Goal: Information Seeking & Learning: Find specific fact

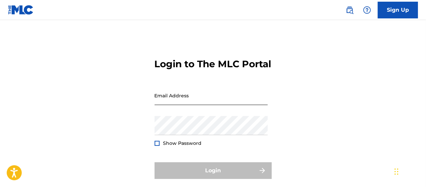
click at [192, 105] on input "Email Address" at bounding box center [211, 95] width 113 height 19
type input "[PERSON_NAME][EMAIL_ADDRESS][PERSON_NAME][DOMAIN_NAME]"
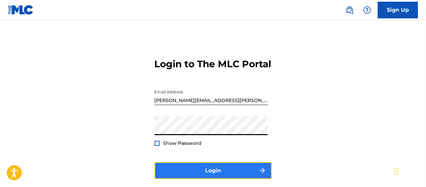
click at [217, 178] on button "Login" at bounding box center [213, 170] width 117 height 17
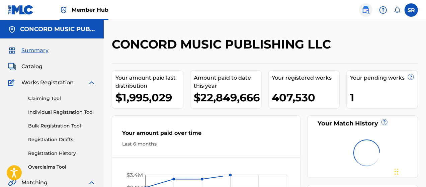
click at [366, 14] on link at bounding box center [365, 9] width 13 height 13
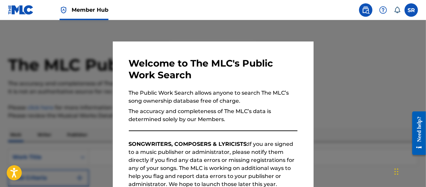
click at [347, 71] on div at bounding box center [213, 113] width 426 height 187
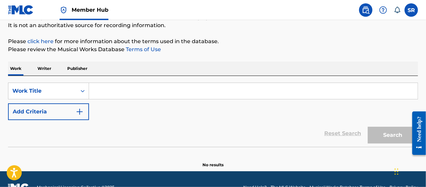
scroll to position [71, 0]
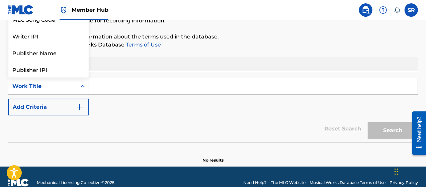
click at [74, 86] on div "Work Title" at bounding box center [42, 86] width 68 height 13
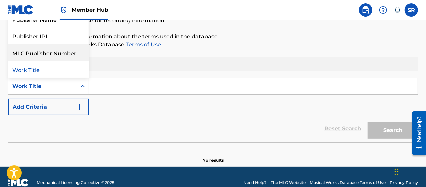
scroll to position [0, 0]
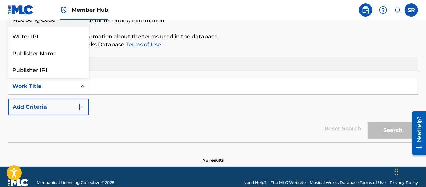
click at [44, 21] on div "MLC Song Code" at bounding box center [48, 19] width 80 height 17
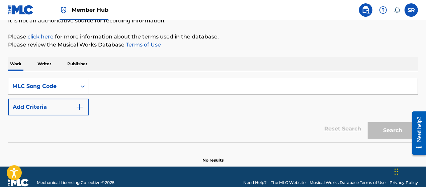
click at [119, 83] on input "Search Form" at bounding box center [253, 86] width 329 height 16
paste input "RO2531"
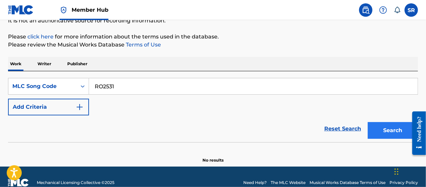
type input "RO2531"
click at [391, 128] on button "Search" at bounding box center [393, 130] width 50 height 17
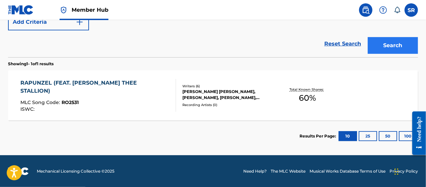
scroll to position [153, 0]
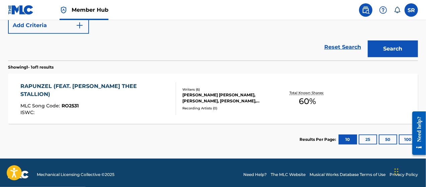
click at [268, 99] on div "[PERSON_NAME] [PERSON_NAME], [PERSON_NAME], [PERSON_NAME], [PERSON_NAME], [PERS…" at bounding box center [227, 98] width 91 height 12
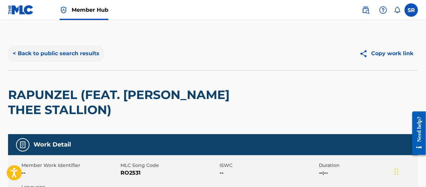
click at [68, 54] on button "< Back to public search results" at bounding box center [56, 53] width 96 height 17
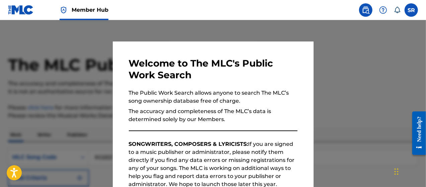
scroll to position [139, 0]
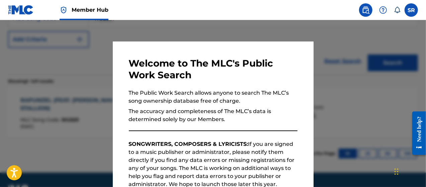
click at [338, 106] on div at bounding box center [213, 113] width 426 height 187
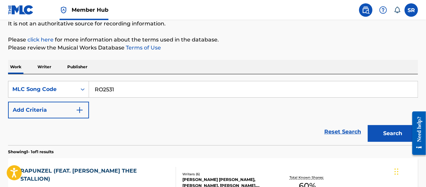
scroll to position [64, 0]
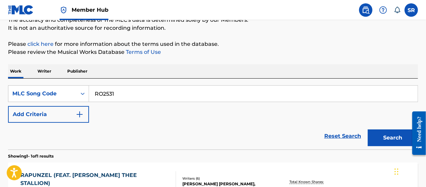
click at [104, 92] on input "RO2531" at bounding box center [253, 94] width 329 height 16
paste input "1990N"
type input "R1990N"
click at [368, 130] on button "Search" at bounding box center [393, 138] width 50 height 17
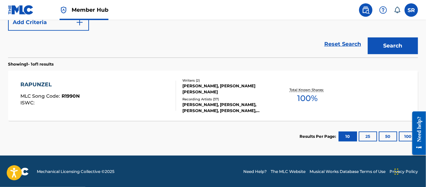
scroll to position [155, 0]
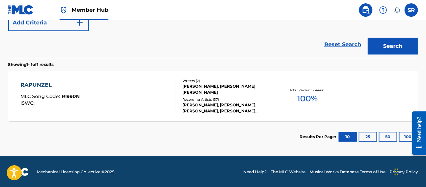
click at [244, 102] on div "[PERSON_NAME], [PERSON_NAME], [PERSON_NAME], [PERSON_NAME], [PERSON_NAME] FEAT.…" at bounding box center [227, 108] width 91 height 12
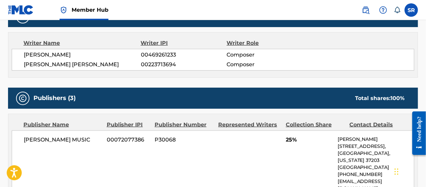
scroll to position [229, 0]
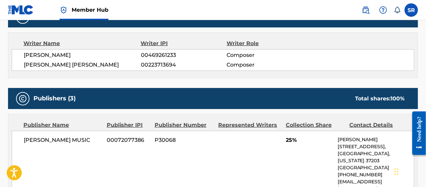
click at [244, 102] on div "Publishers (3) Total shares: 100 %" at bounding box center [213, 98] width 410 height 21
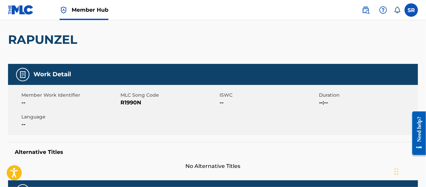
scroll to position [55, 0]
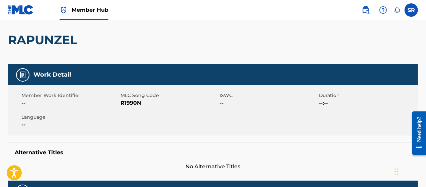
click at [138, 38] on div "RAPUNZEL" at bounding box center [213, 39] width 410 height 49
